Goal: Information Seeking & Learning: Learn about a topic

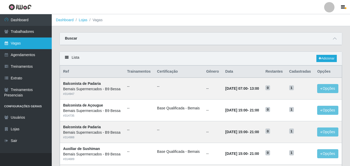
click at [16, 40] on link "Vagas" at bounding box center [26, 43] width 52 height 12
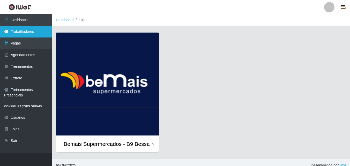
click at [29, 30] on link "Trabalhadores" at bounding box center [26, 32] width 52 height 12
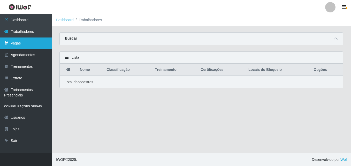
click at [24, 43] on link "Vagas" at bounding box center [26, 43] width 52 height 12
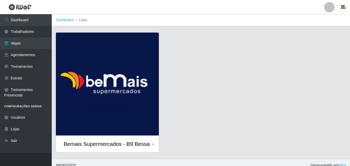
click at [114, 143] on div "Bemais Supermercados - B9 Bessa" at bounding box center [107, 144] width 86 height 6
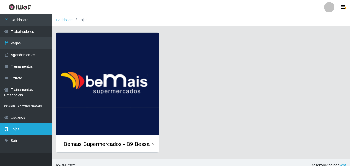
click at [28, 125] on link "Lojas" at bounding box center [26, 129] width 52 height 12
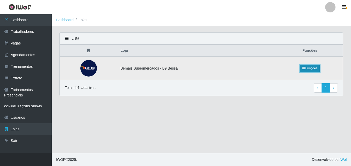
click at [304, 69] on link "Funções" at bounding box center [310, 68] width 20 height 7
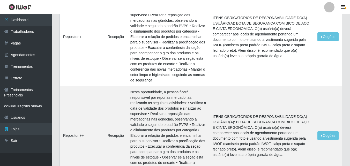
scroll to position [776, 0]
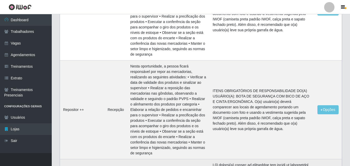
drag, startPoint x: 280, startPoint y: 68, endPoint x: 233, endPoint y: 73, distance: 47.4
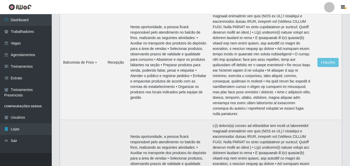
scroll to position [1060, 0]
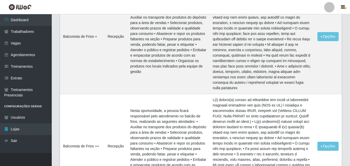
drag, startPoint x: 204, startPoint y: 68, endPoint x: 311, endPoint y: 69, distance: 107.3
drag, startPoint x: 205, startPoint y: 73, endPoint x: 248, endPoint y: 78, distance: 44.0
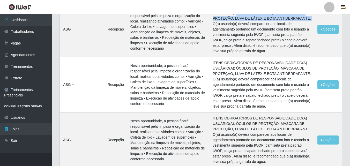
scroll to position [1267, 0]
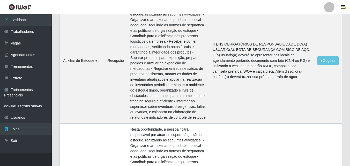
scroll to position [1552, 0]
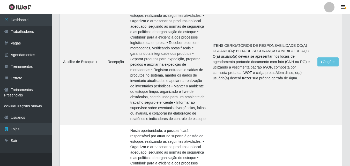
drag, startPoint x: 281, startPoint y: 72, endPoint x: 236, endPoint y: 79, distance: 44.7
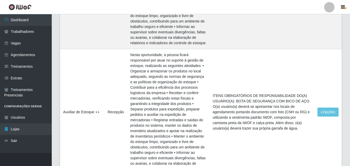
scroll to position [1629, 0]
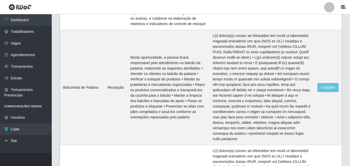
scroll to position [1784, 0]
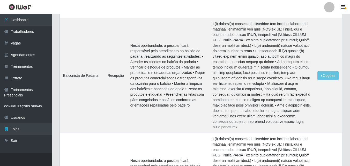
drag, startPoint x: 205, startPoint y: 38, endPoint x: 234, endPoint y: 38, distance: 28.7
drag, startPoint x: 256, startPoint y: 59, endPoint x: 206, endPoint y: 60, distance: 50.2
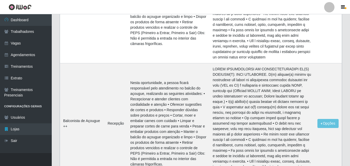
scroll to position [2198, 0]
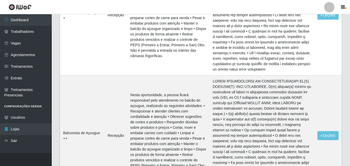
drag, startPoint x: 129, startPoint y: 92, endPoint x: 197, endPoint y: 94, distance: 67.8
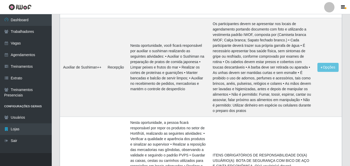
scroll to position [2663, 0]
